Goal: Task Accomplishment & Management: Use online tool/utility

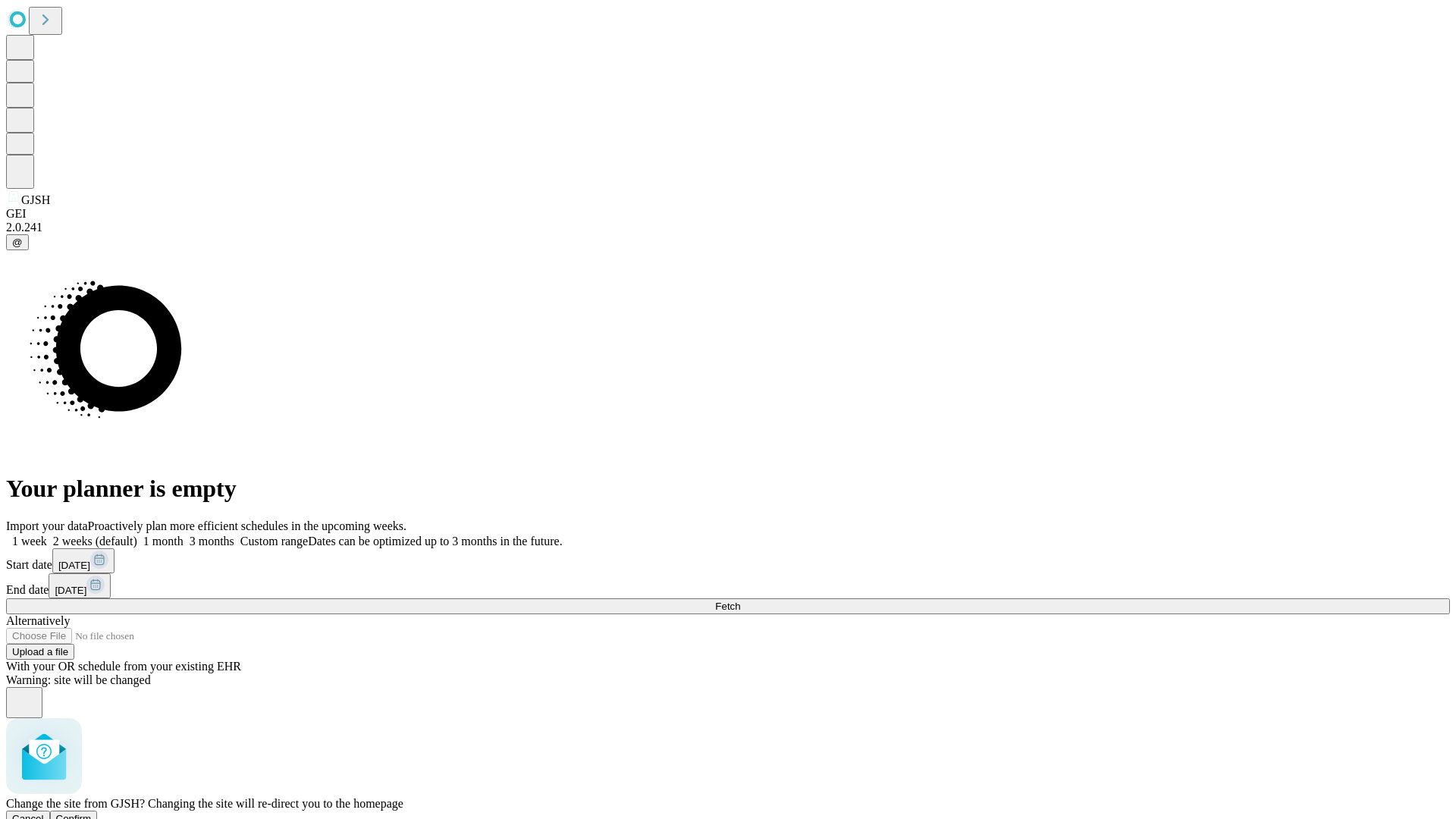
click at [92, 813] on span "Confirm" at bounding box center [74, 818] width 36 height 11
click at [137, 535] on label "2 weeks (default)" at bounding box center [92, 541] width 90 height 13
click at [740, 600] on span "Fetch" at bounding box center [727, 606] width 25 height 11
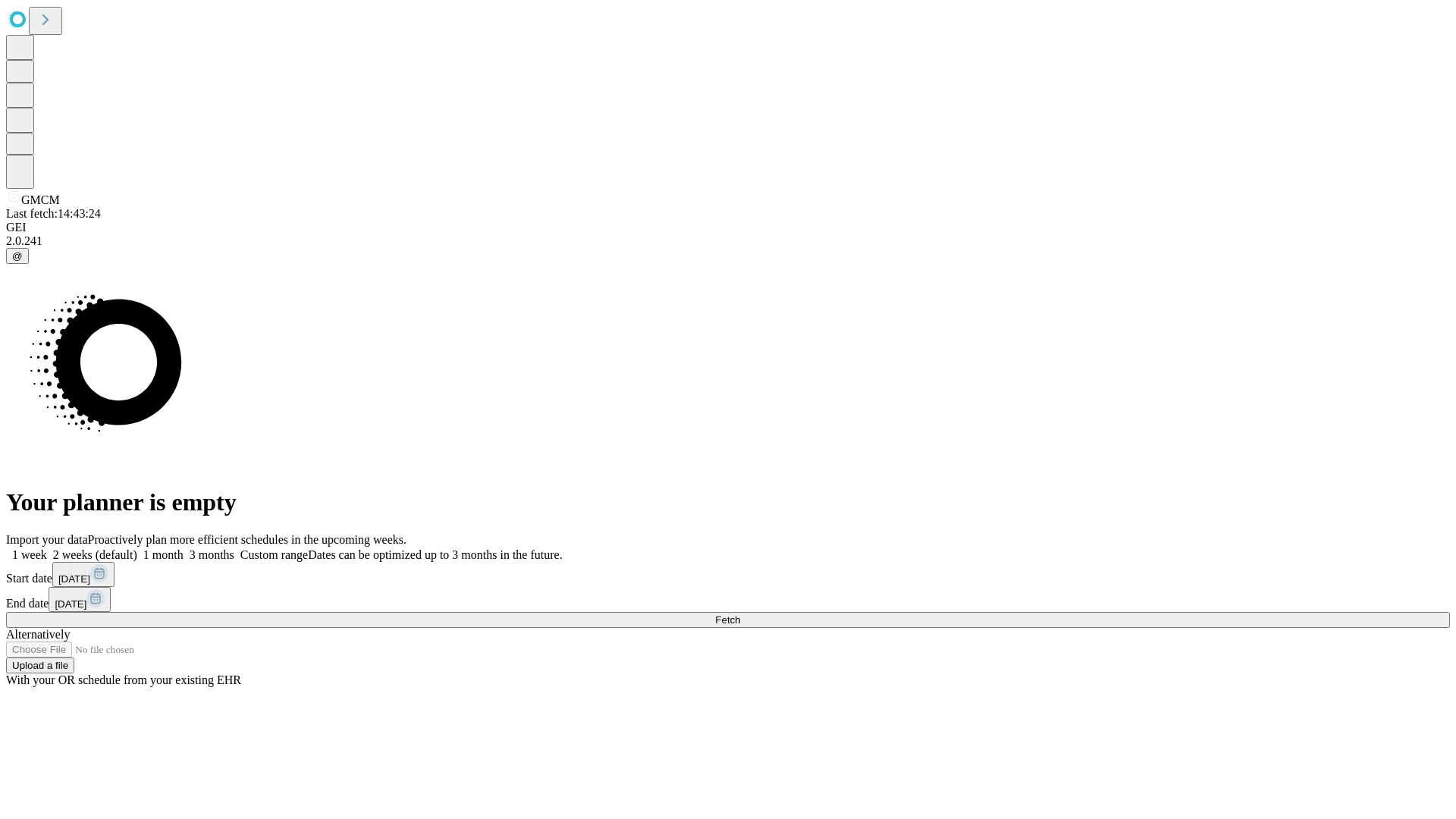
click at [137, 549] on label "2 weeks (default)" at bounding box center [92, 555] width 90 height 13
click at [740, 614] on span "Fetch" at bounding box center [727, 619] width 25 height 11
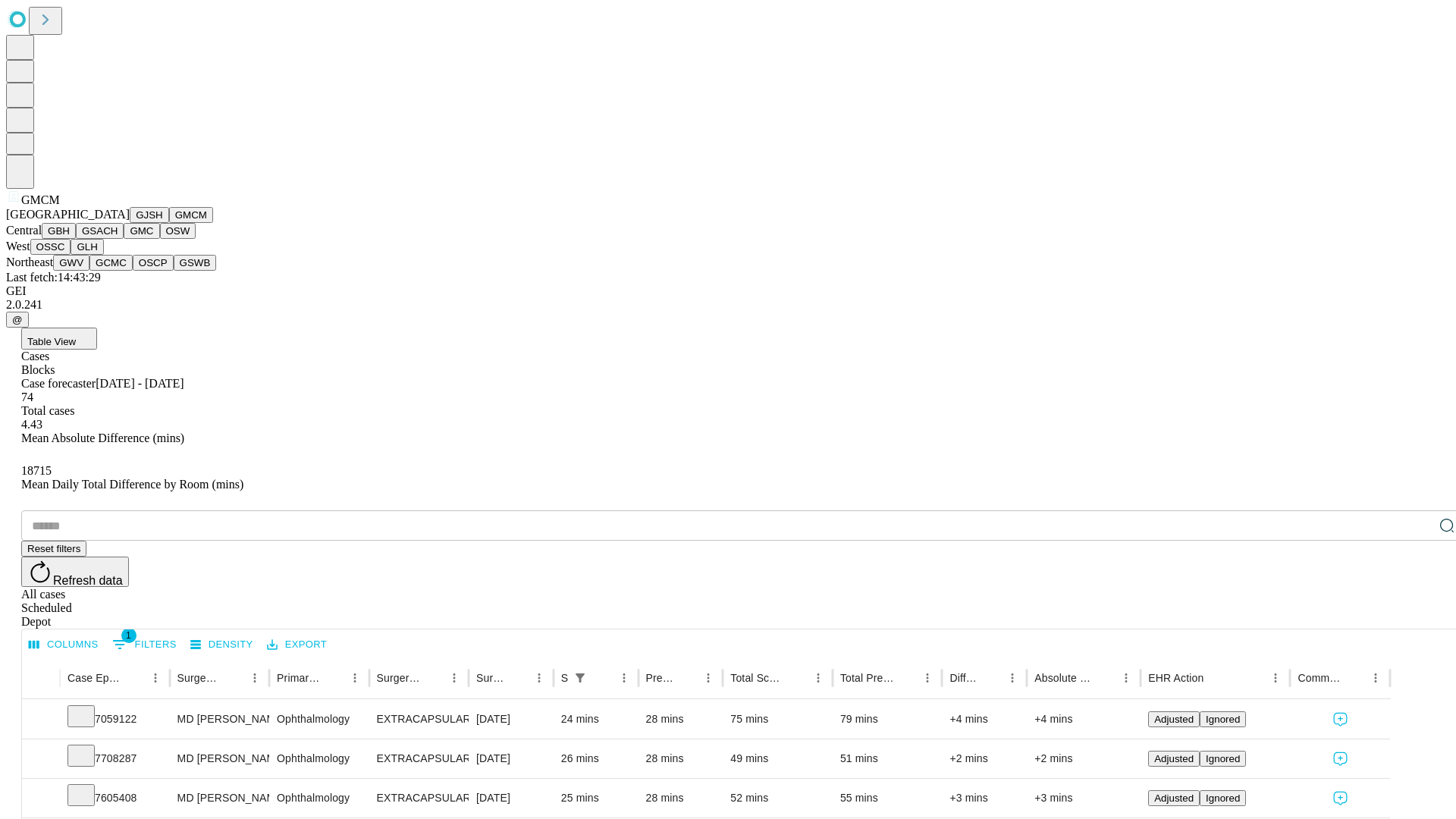
click at [76, 239] on button "GBH" at bounding box center [59, 230] width 34 height 16
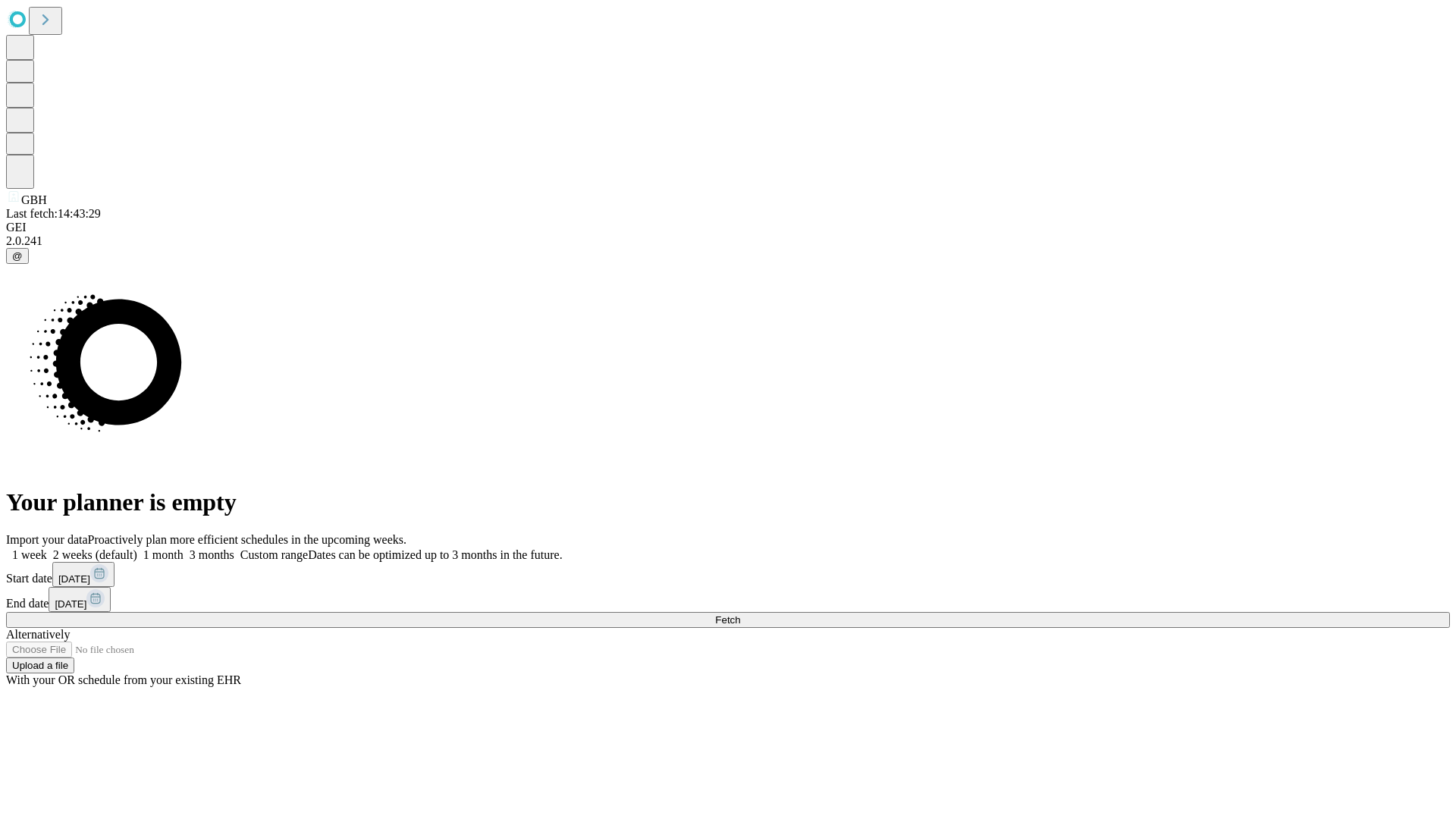
click at [137, 549] on label "2 weeks (default)" at bounding box center [92, 555] width 90 height 13
click at [740, 614] on span "Fetch" at bounding box center [727, 619] width 25 height 11
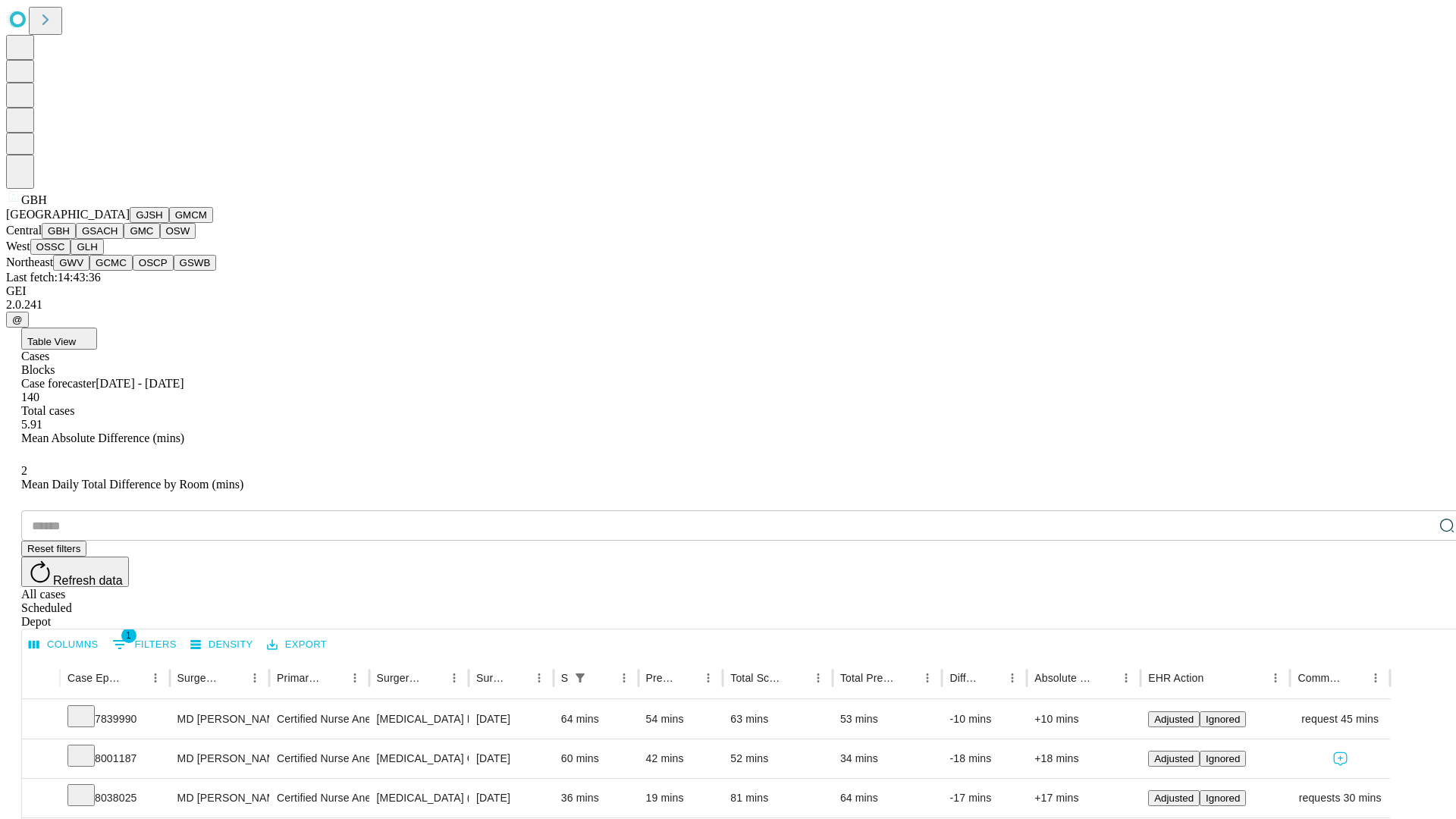
click at [117, 239] on button "GSACH" at bounding box center [99, 230] width 48 height 16
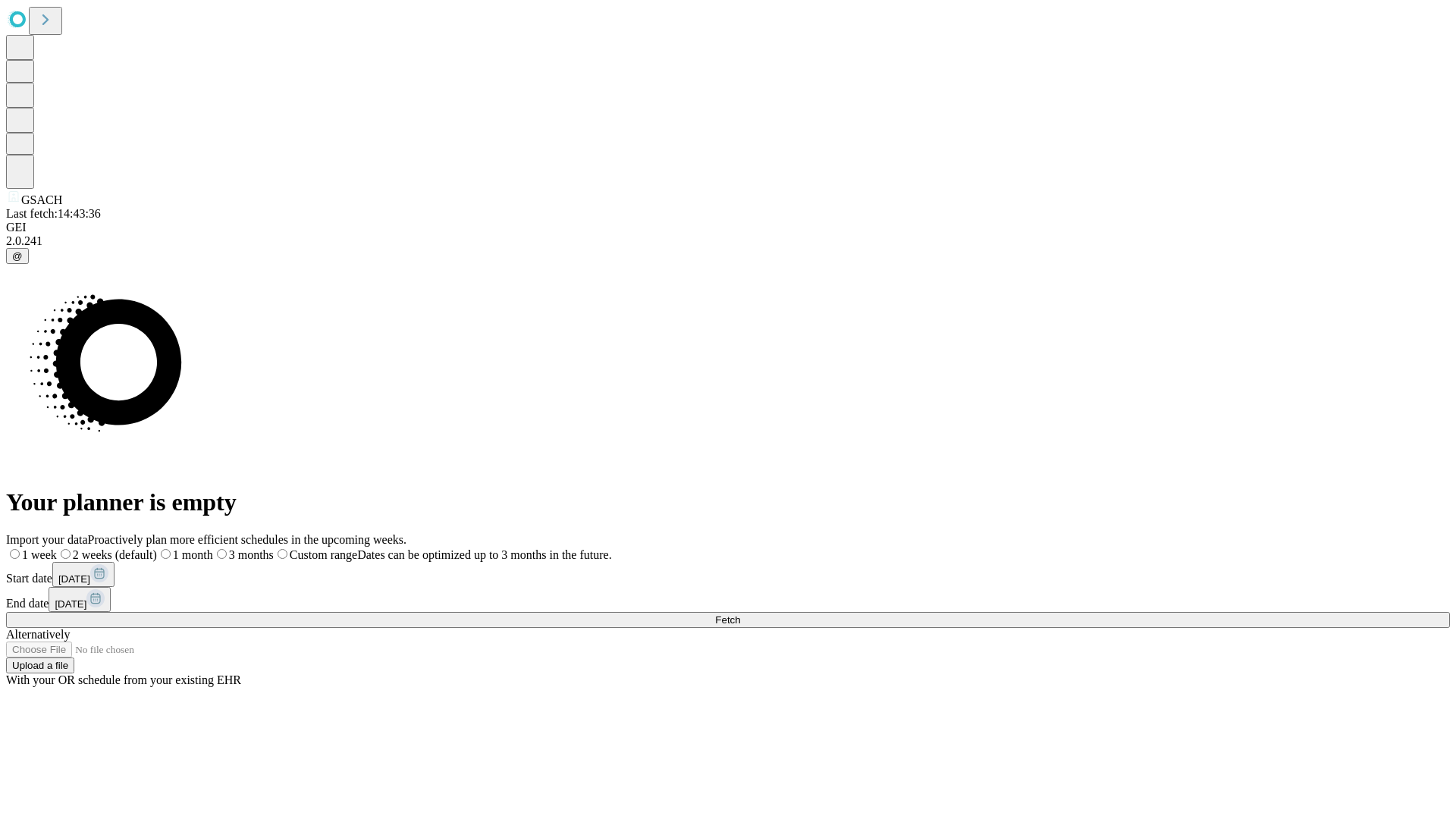
click at [157, 549] on label "2 weeks (default)" at bounding box center [107, 555] width 100 height 13
click at [740, 614] on span "Fetch" at bounding box center [727, 619] width 25 height 11
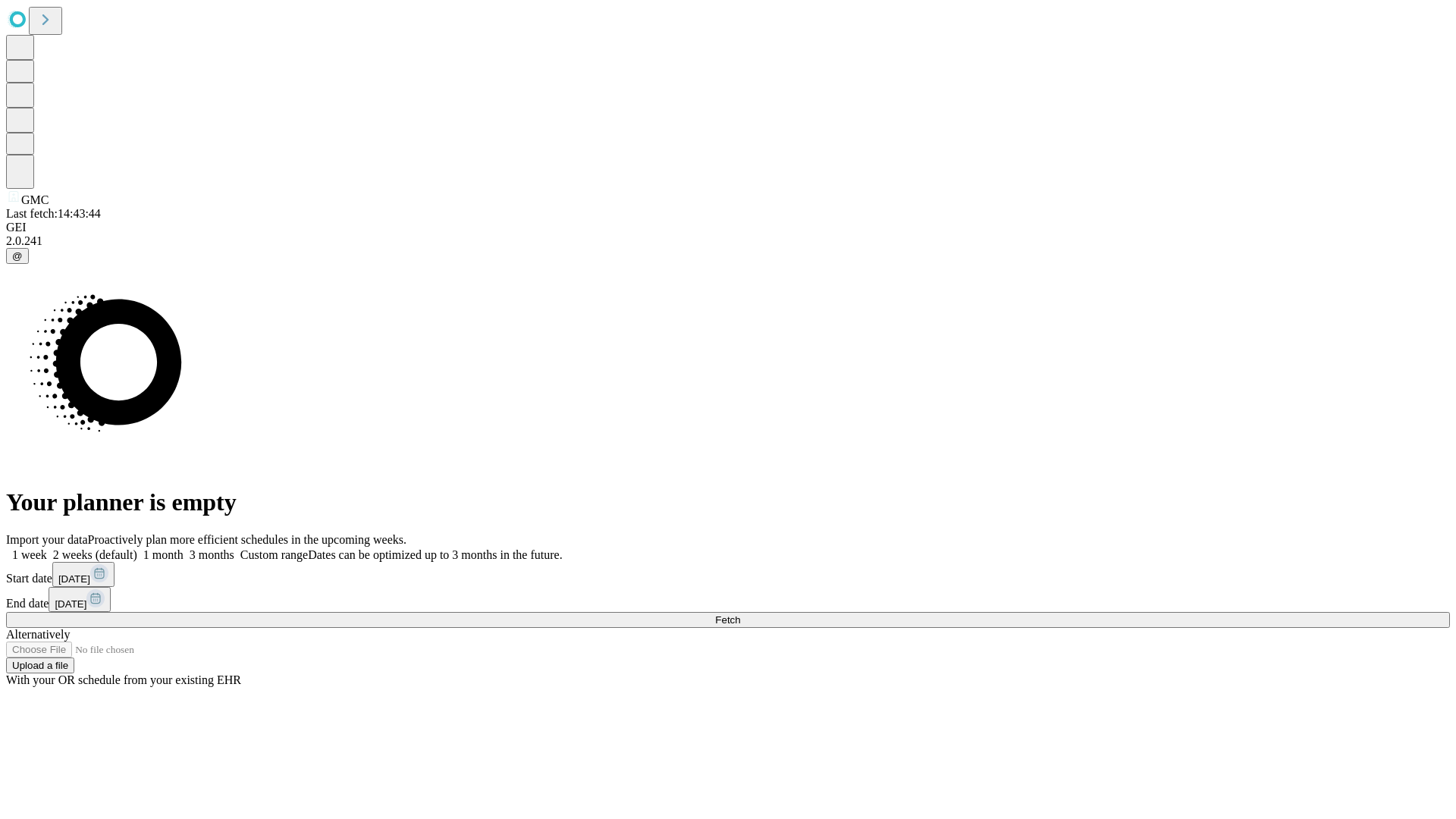
click at [137, 549] on label "2 weeks (default)" at bounding box center [92, 555] width 90 height 13
click at [740, 614] on span "Fetch" at bounding box center [727, 619] width 25 height 11
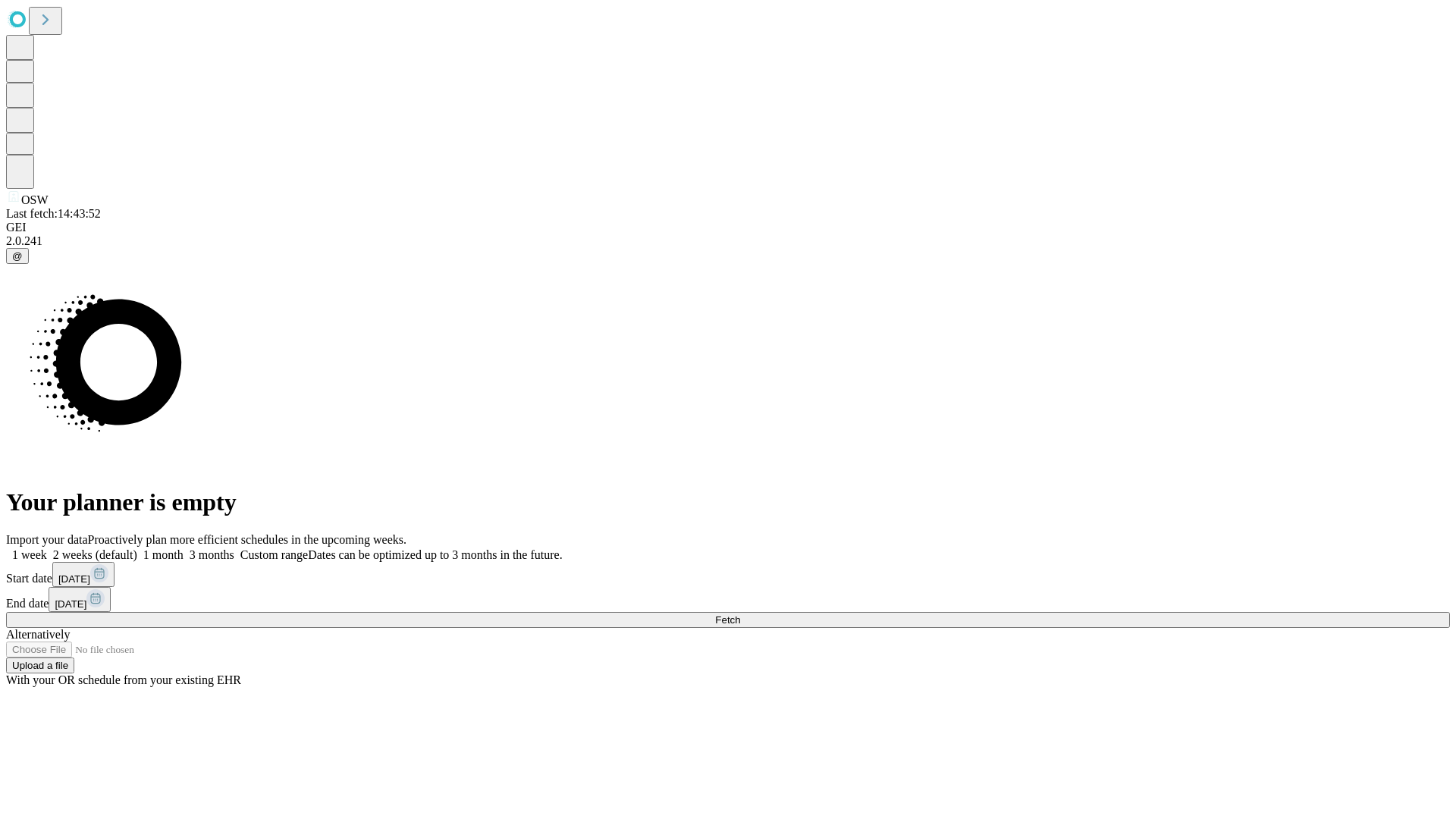
click at [137, 549] on label "2 weeks (default)" at bounding box center [92, 555] width 90 height 13
click at [740, 614] on span "Fetch" at bounding box center [727, 619] width 25 height 11
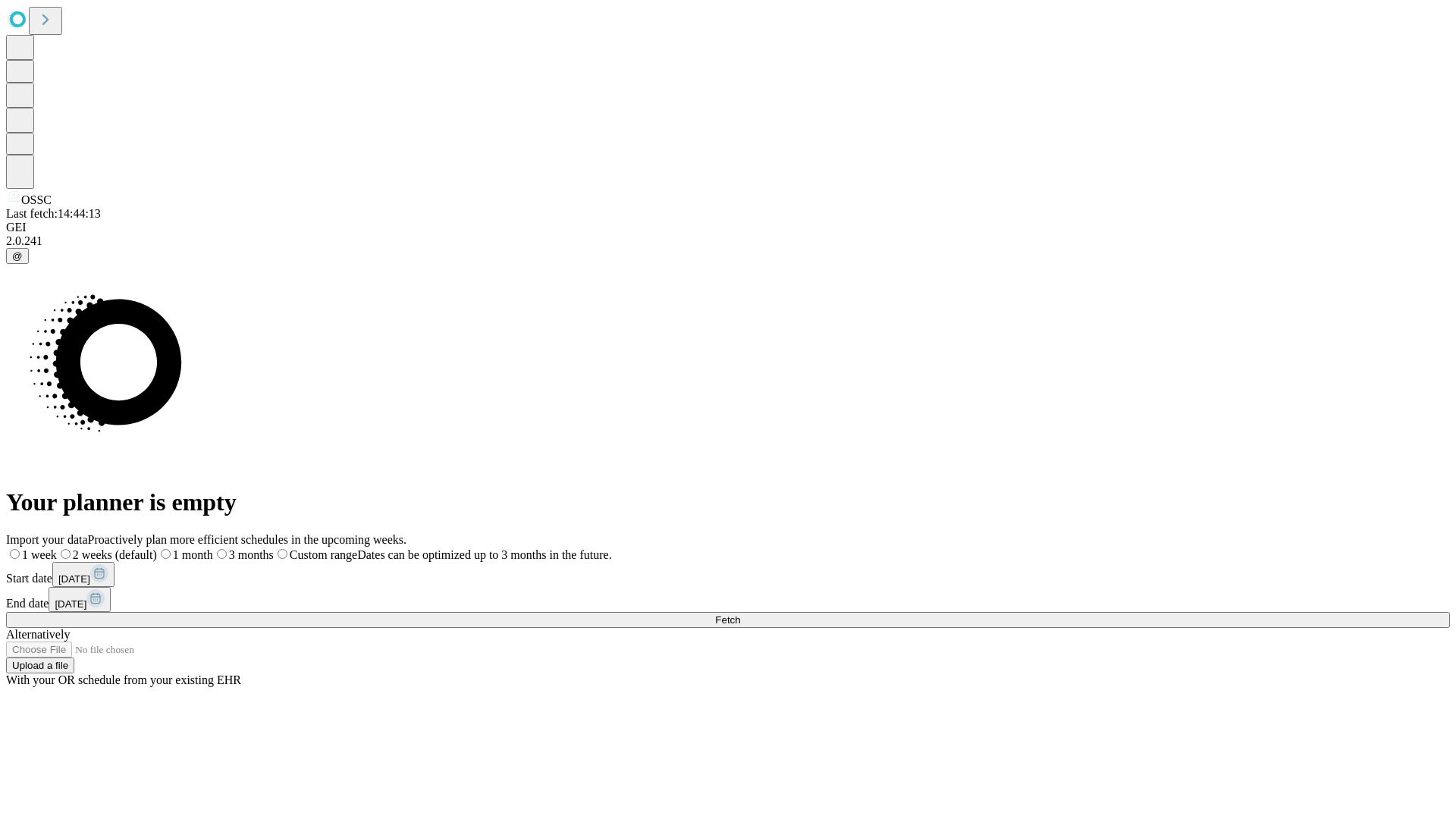
click at [157, 549] on label "2 weeks (default)" at bounding box center [107, 555] width 100 height 13
click at [740, 614] on span "Fetch" at bounding box center [727, 619] width 25 height 11
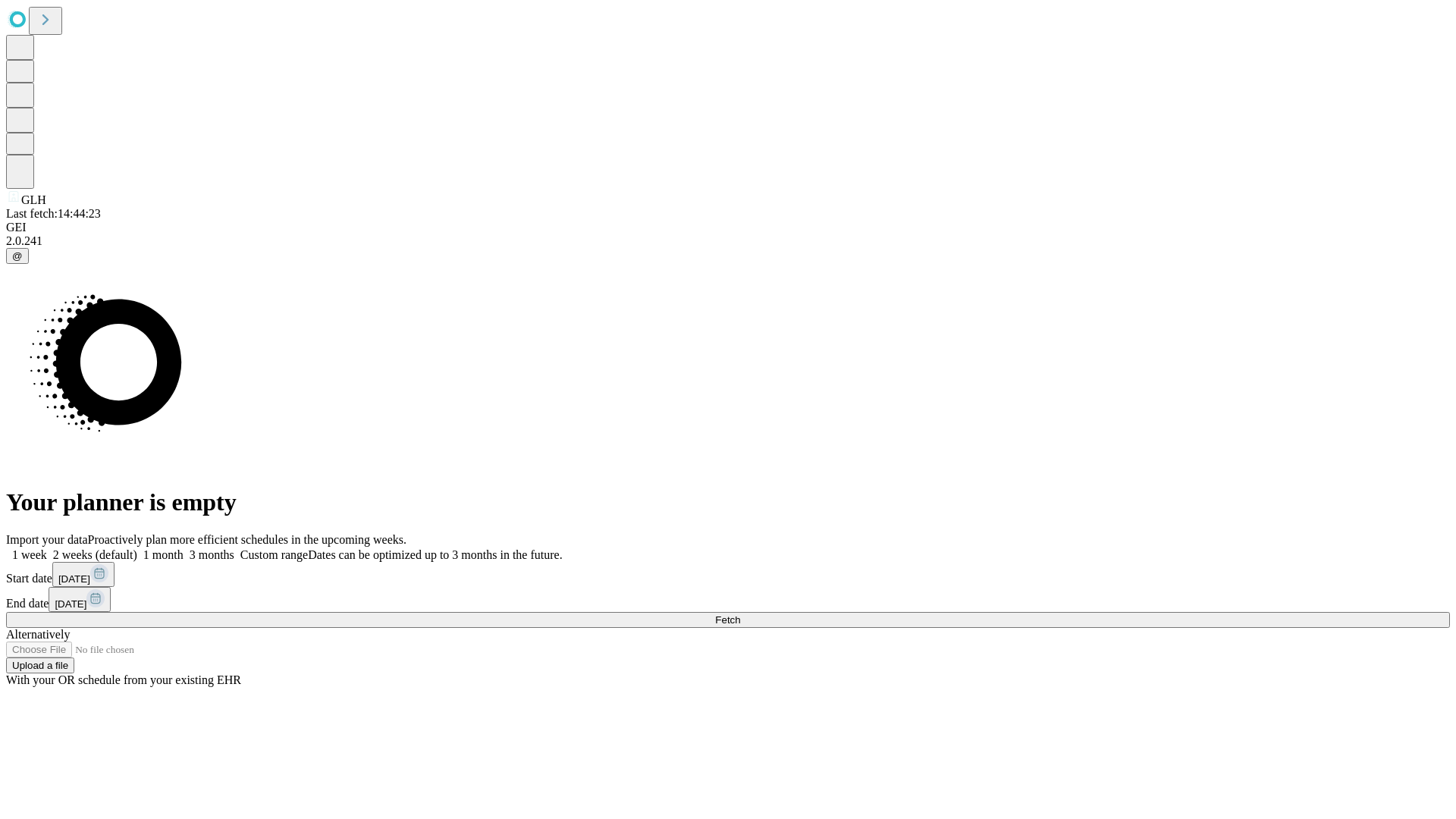
click at [740, 614] on span "Fetch" at bounding box center [727, 619] width 25 height 11
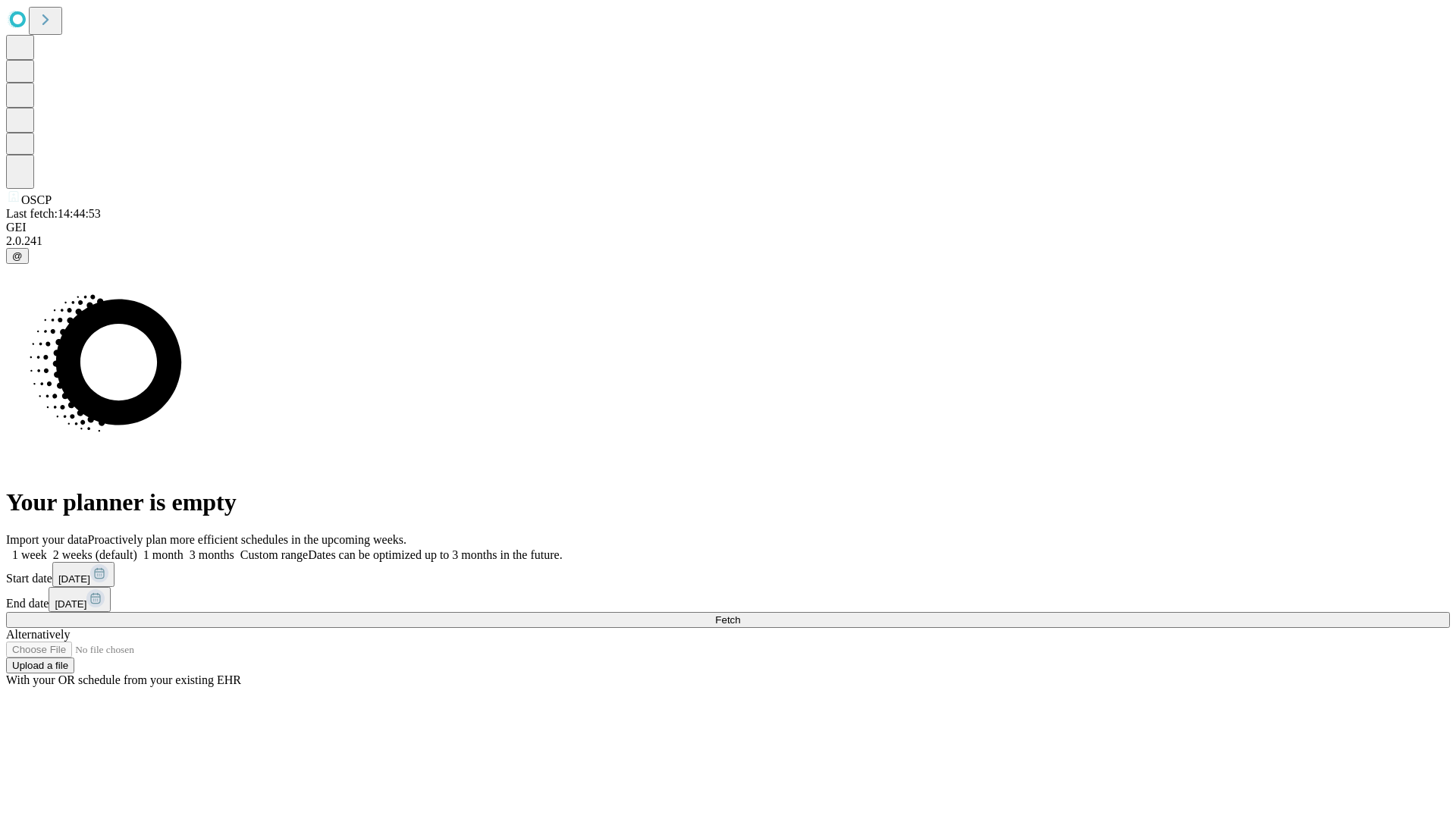
click at [137, 549] on label "2 weeks (default)" at bounding box center [92, 555] width 90 height 13
click at [740, 614] on span "Fetch" at bounding box center [727, 619] width 25 height 11
